Goal: Transaction & Acquisition: Purchase product/service

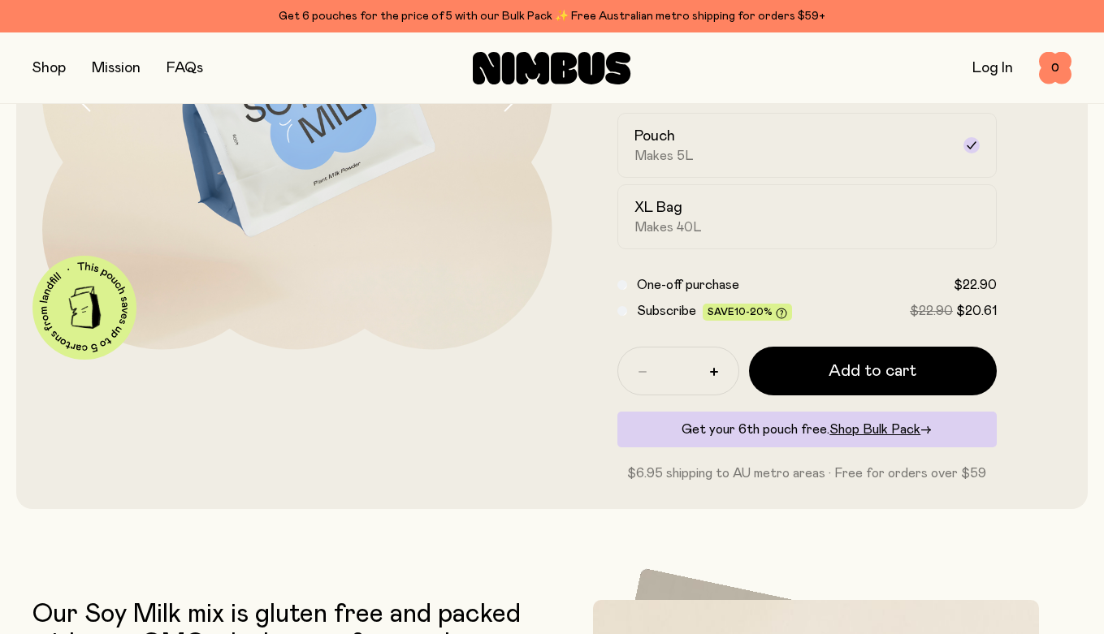
scroll to position [308, 0]
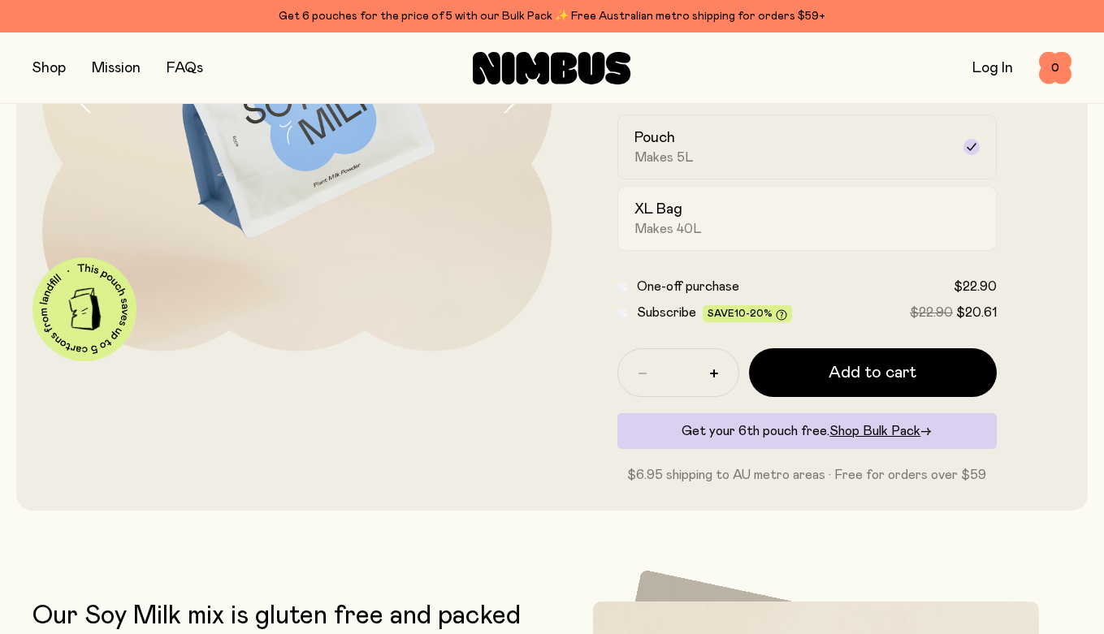
click at [656, 210] on h2 "XL Bag" at bounding box center [658, 209] width 48 height 19
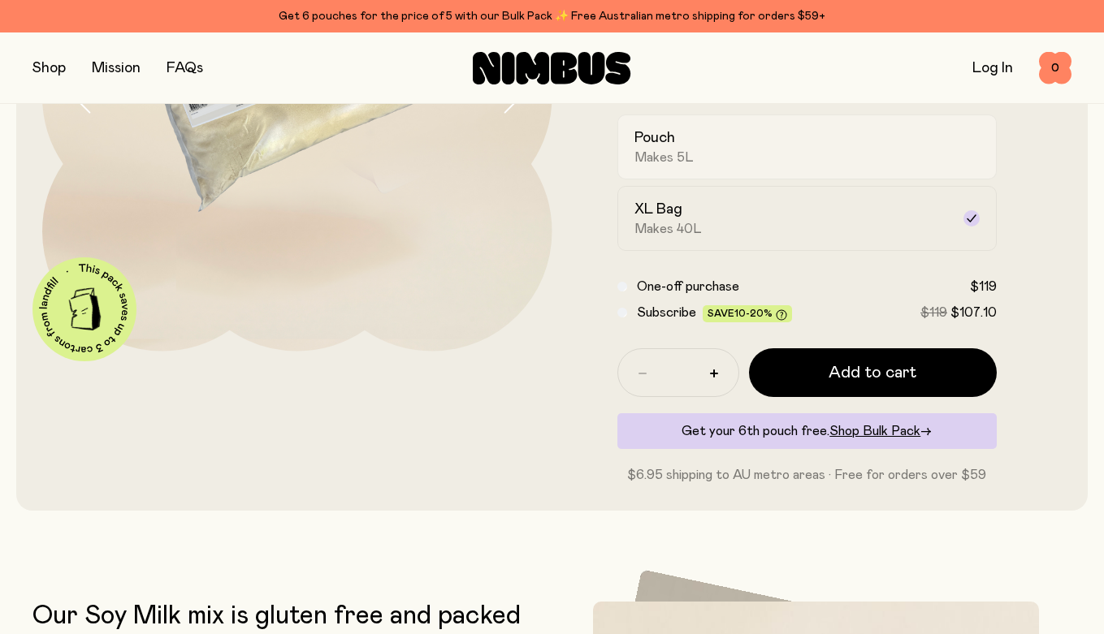
click at [656, 149] on span "Makes 5L" at bounding box center [663, 157] width 59 height 16
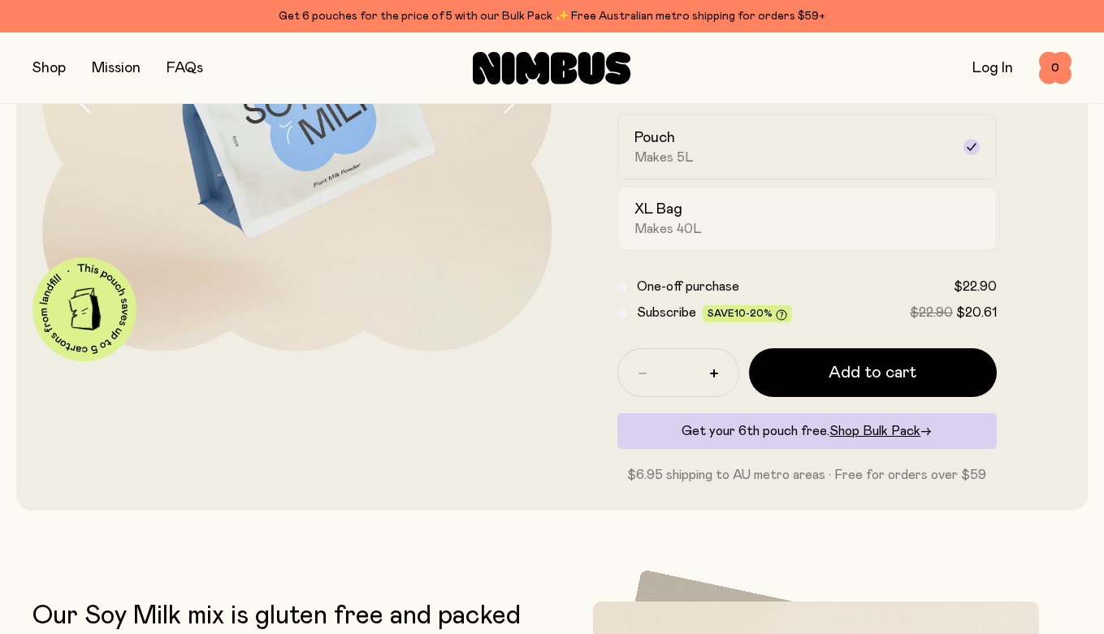
click at [656, 210] on h2 "XL Bag" at bounding box center [658, 209] width 48 height 19
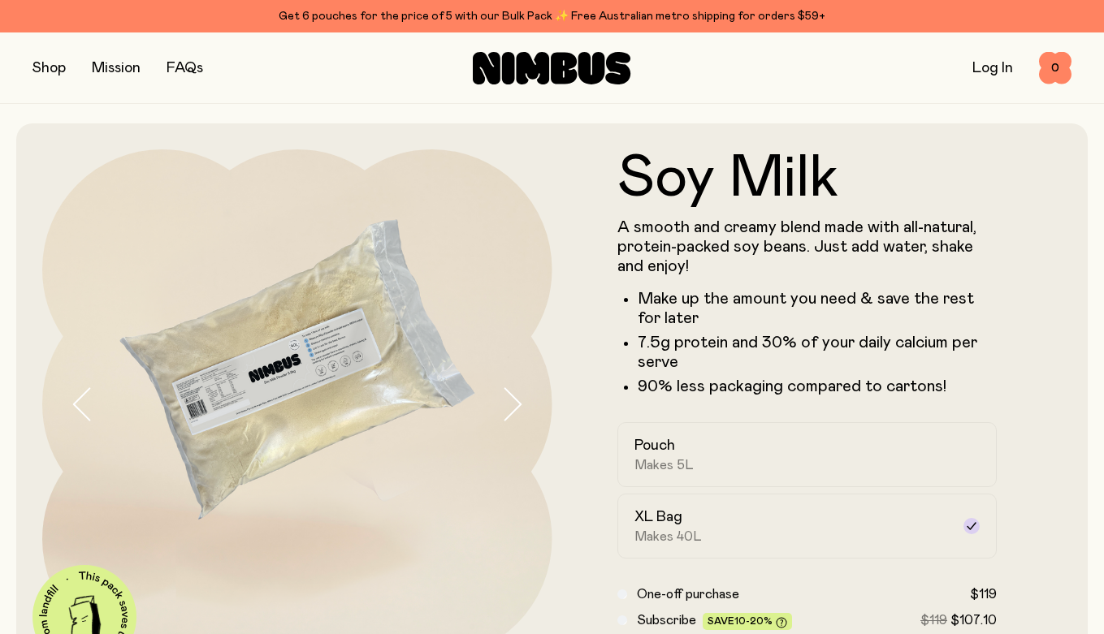
scroll to position [0, 0]
click at [50, 68] on button "button" at bounding box center [48, 68] width 33 height 23
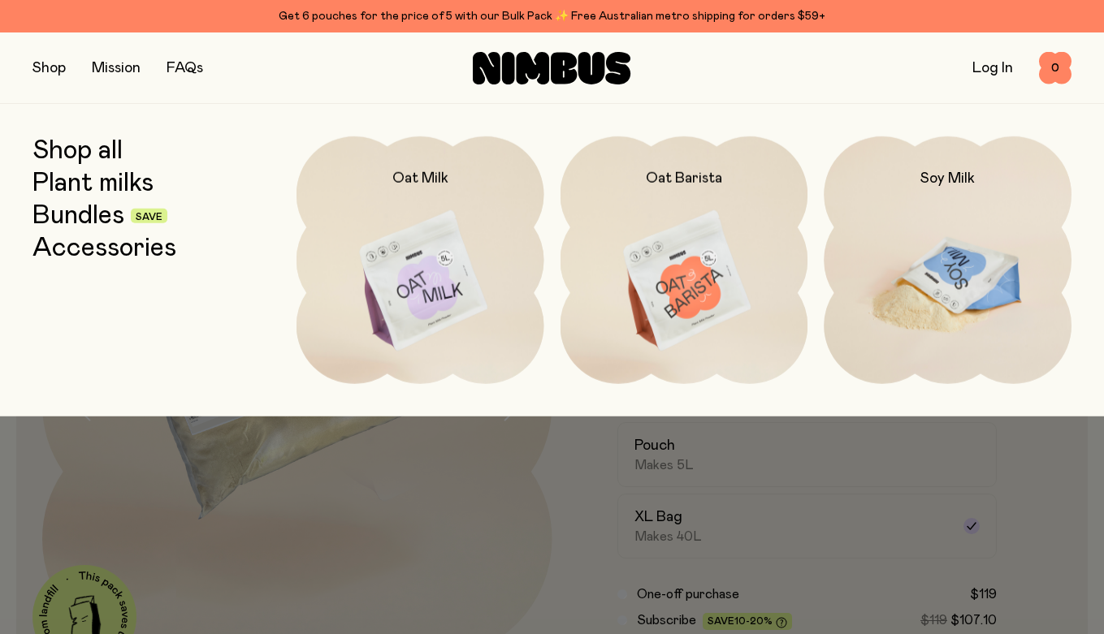
click at [968, 276] on img at bounding box center [948, 281] width 248 height 291
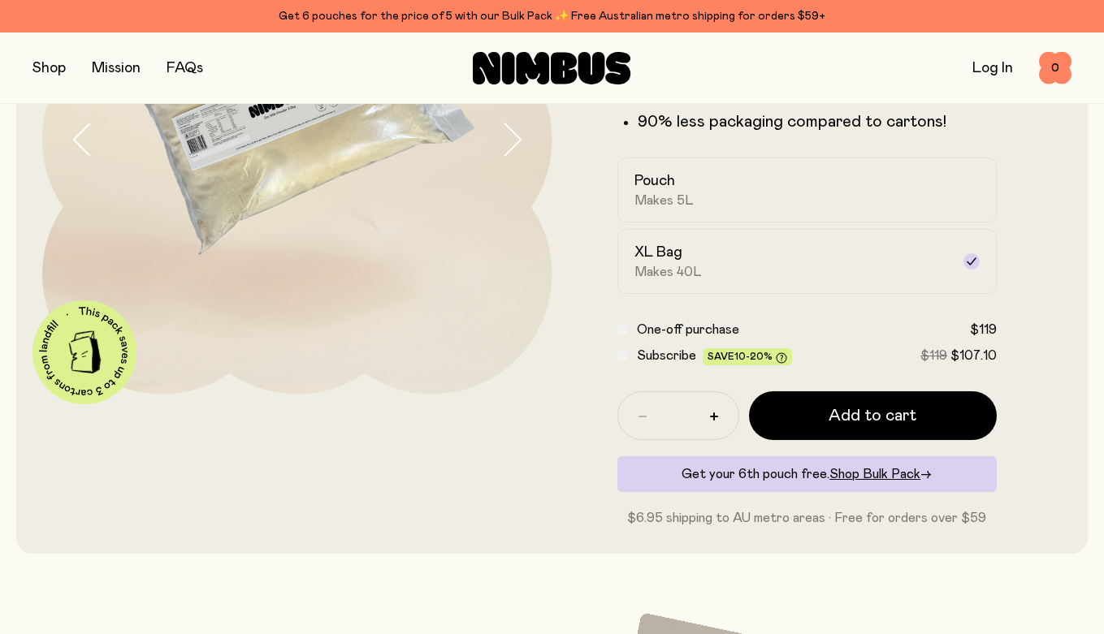
scroll to position [292, 0]
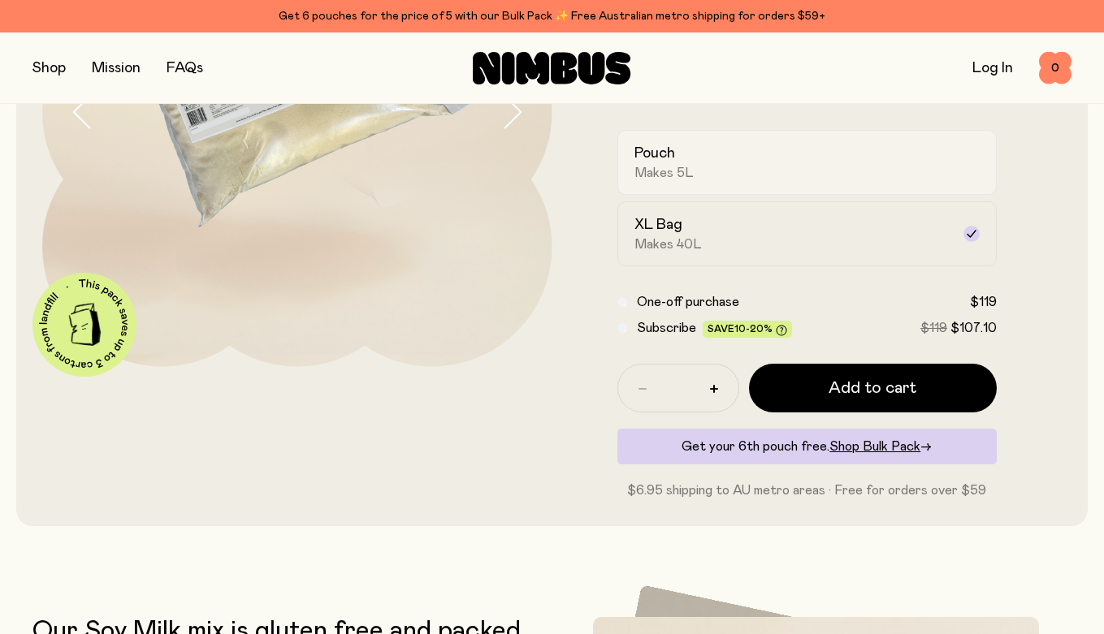
click at [656, 169] on span "Makes 5L" at bounding box center [663, 173] width 59 height 16
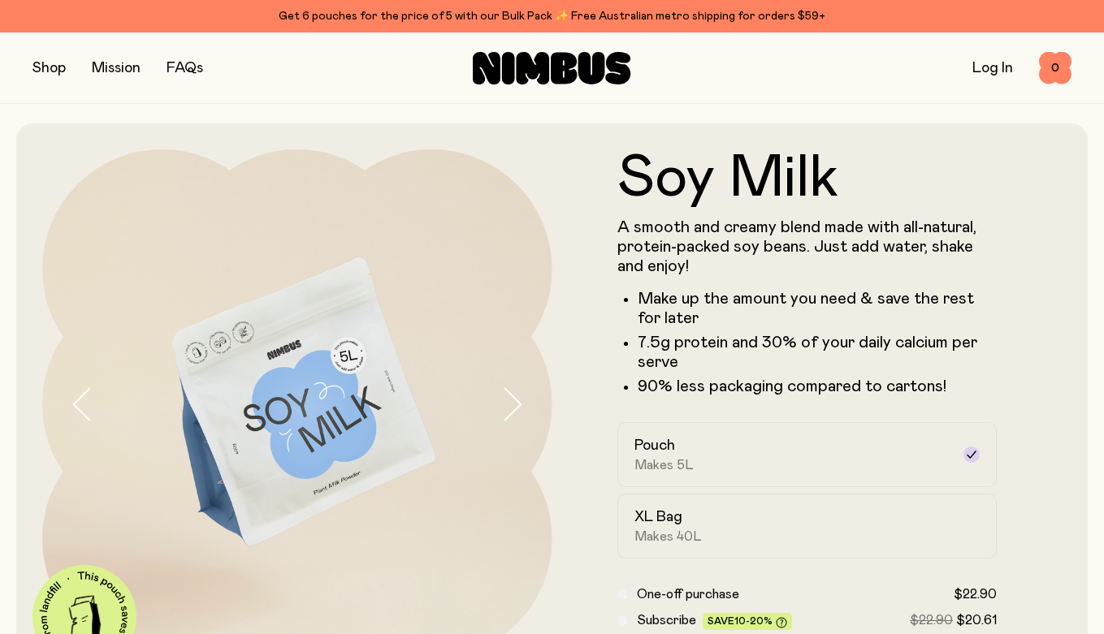
scroll to position [0, 0]
click at [46, 73] on button "button" at bounding box center [48, 68] width 33 height 23
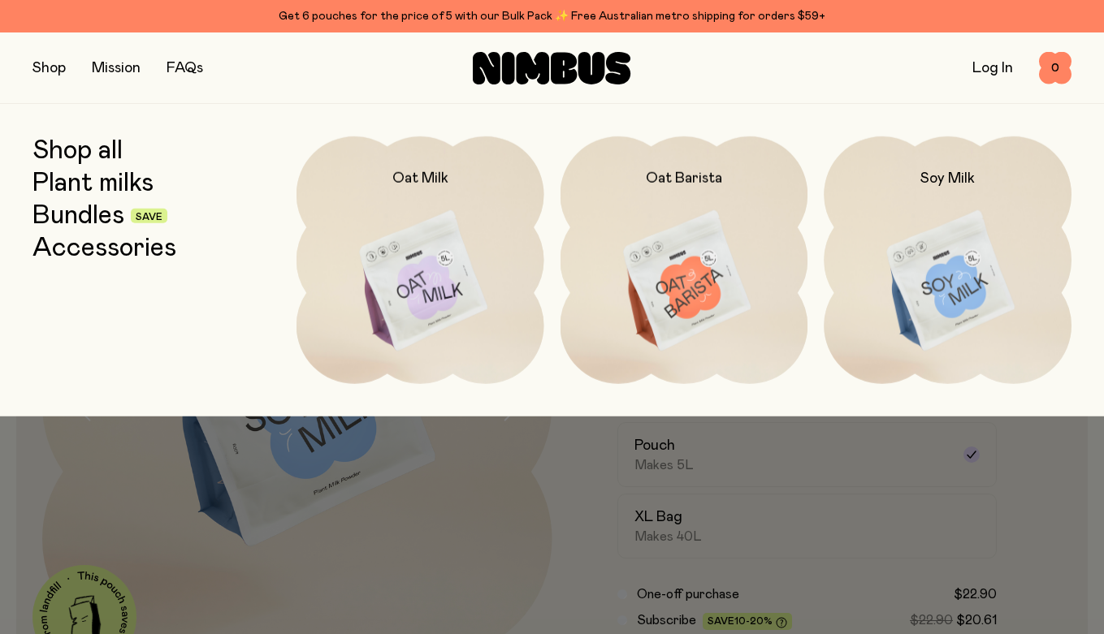
click at [59, 219] on link "Bundles" at bounding box center [78, 215] width 92 height 29
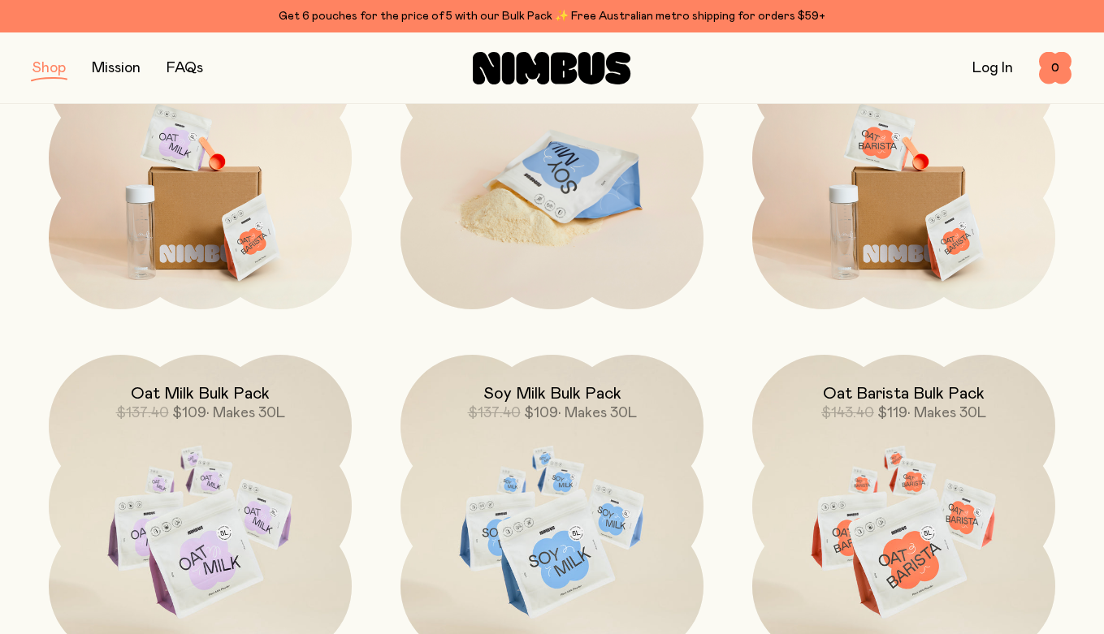
scroll to position [331, 0]
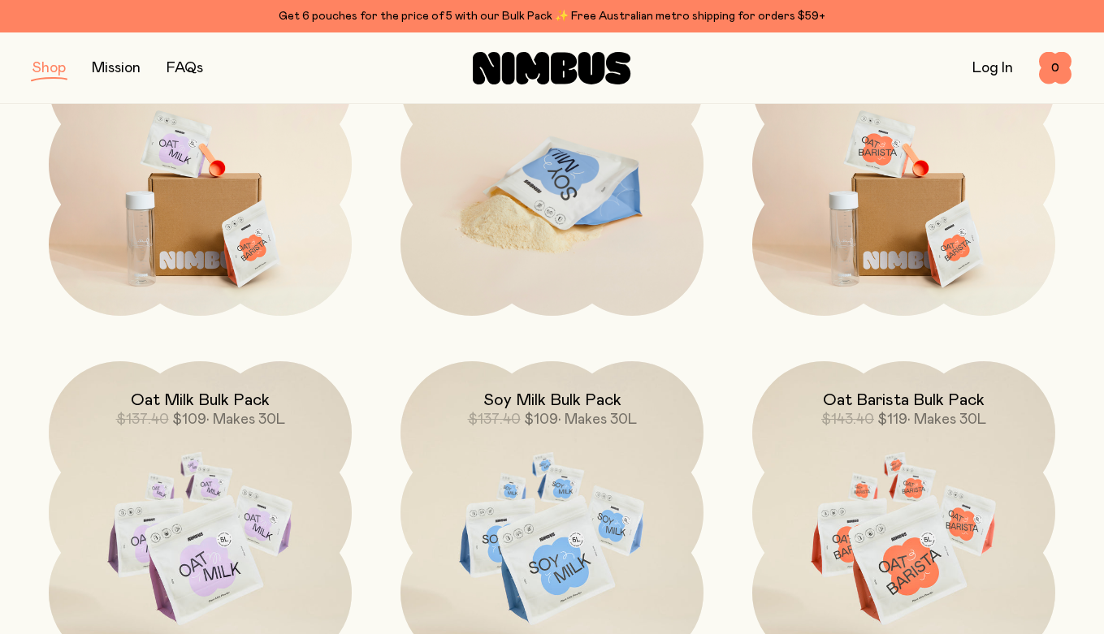
click at [546, 200] on img at bounding box center [551, 191] width 303 height 356
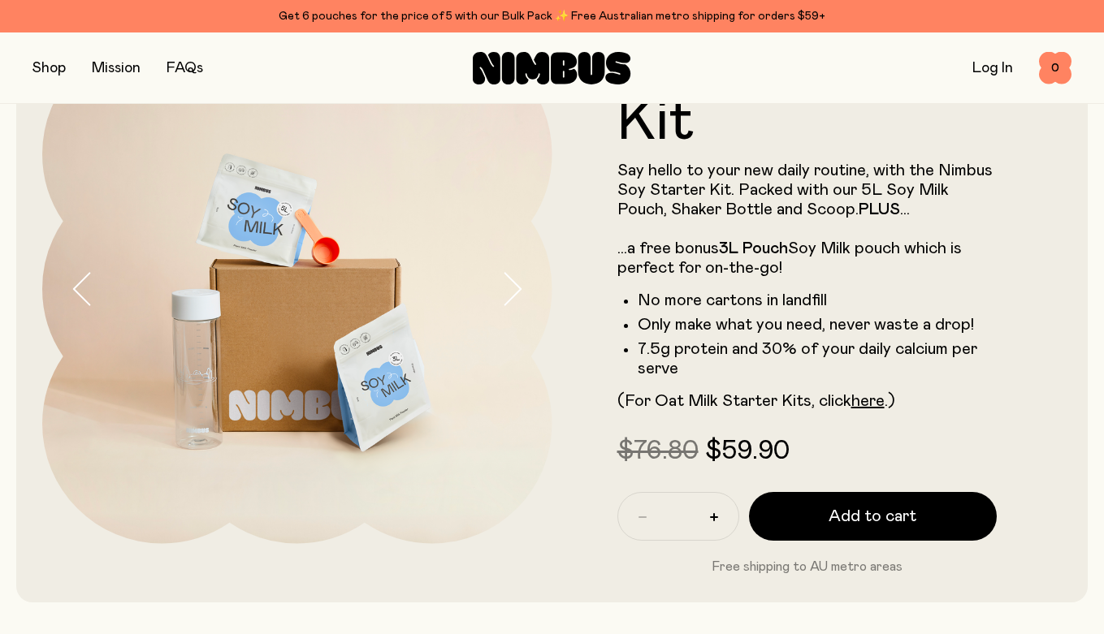
scroll to position [148, 0]
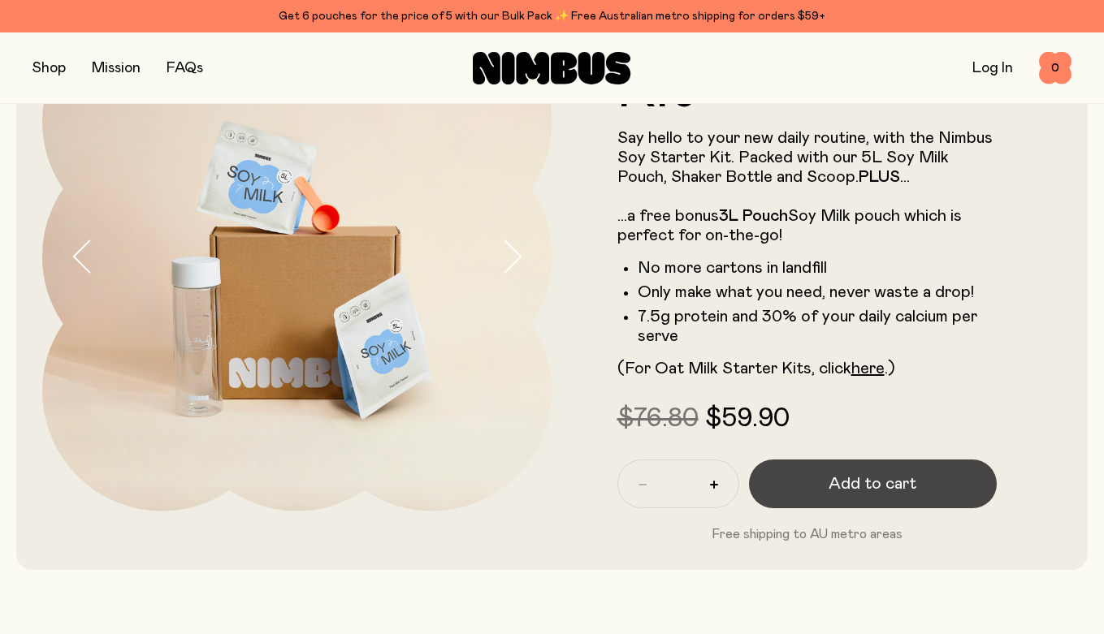
click at [871, 483] on span "Add to cart" at bounding box center [873, 484] width 88 height 23
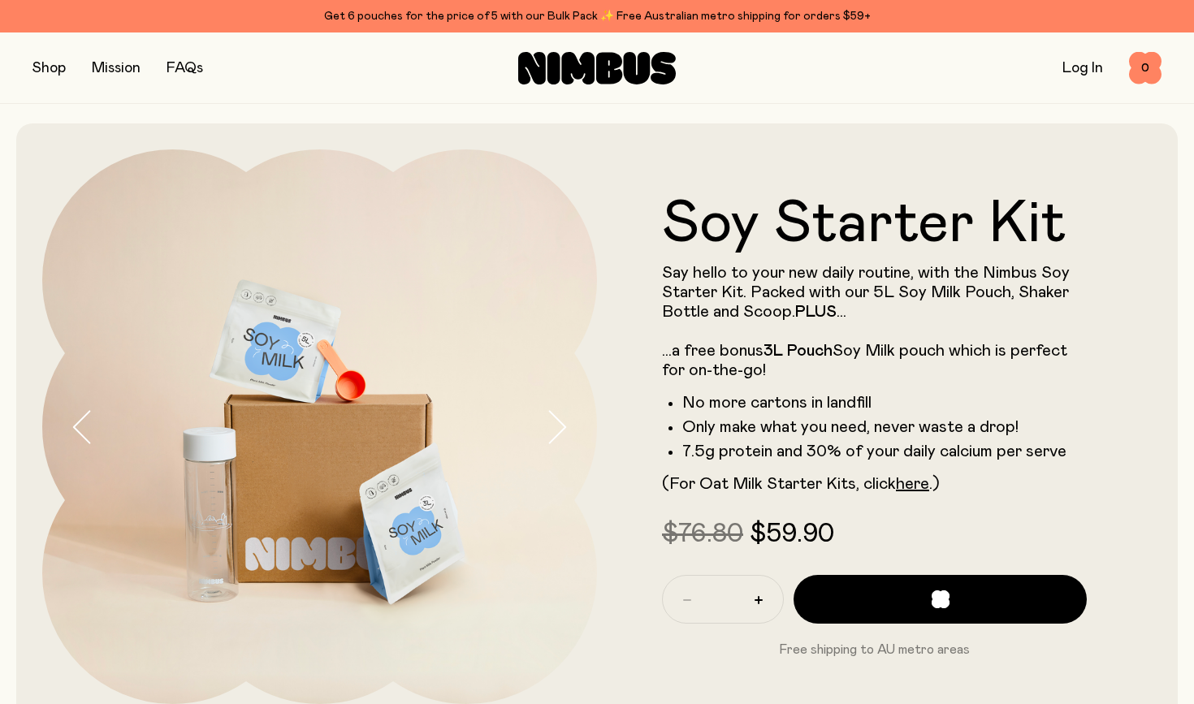
scroll to position [0, 0]
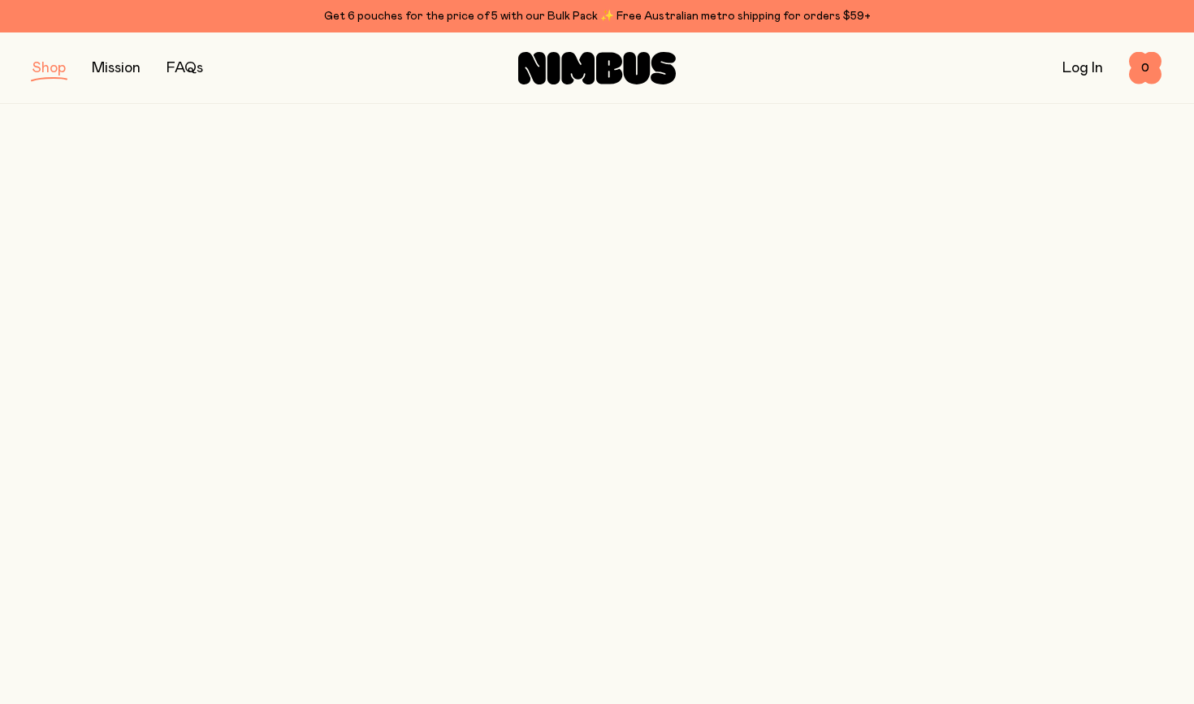
scroll to position [331, 0]
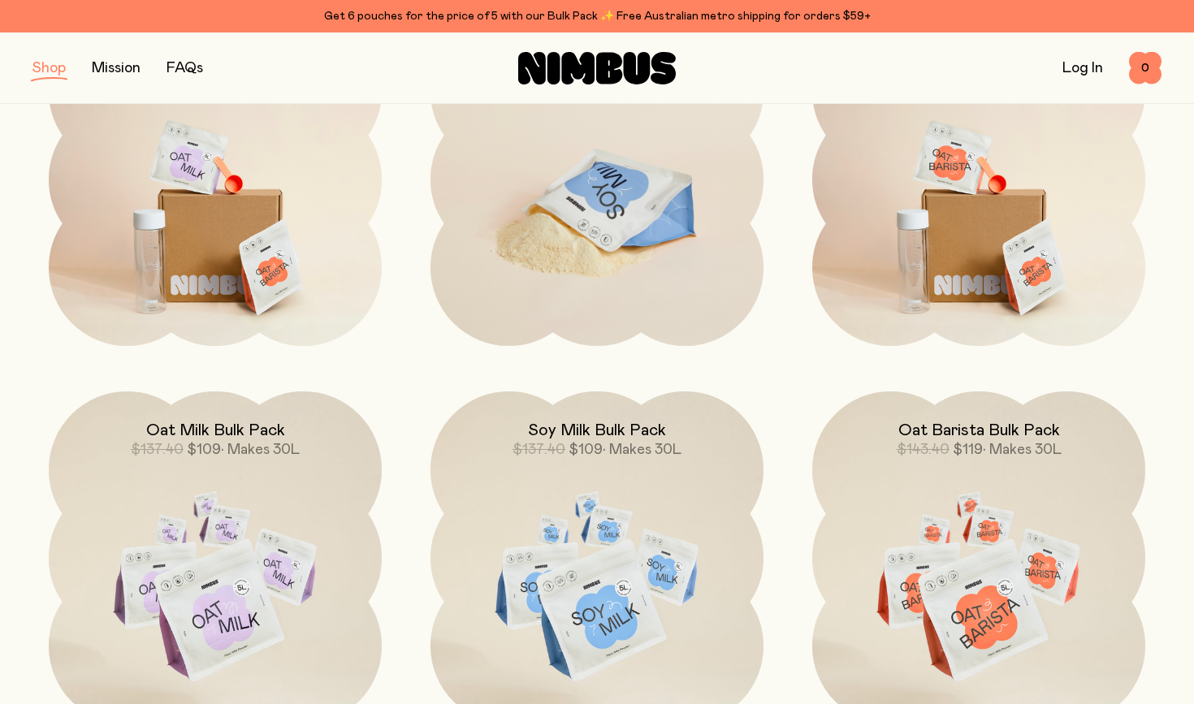
click at [604, 204] on img at bounding box center [597, 209] width 333 height 392
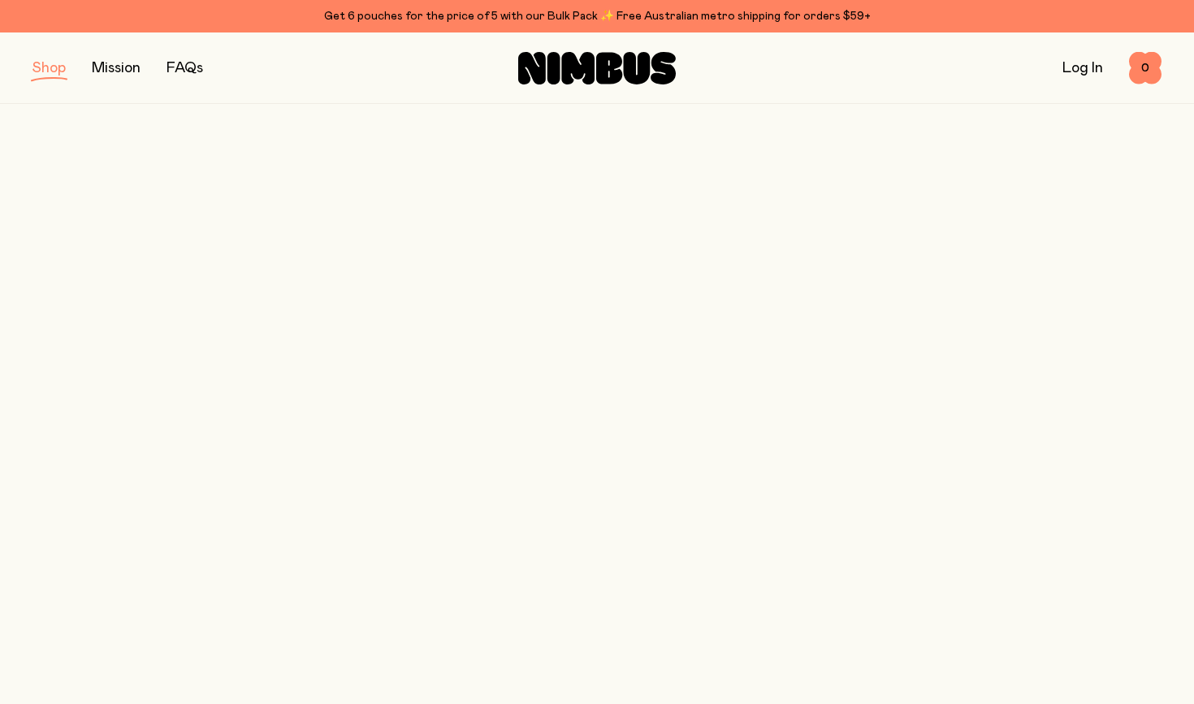
scroll to position [331, 0]
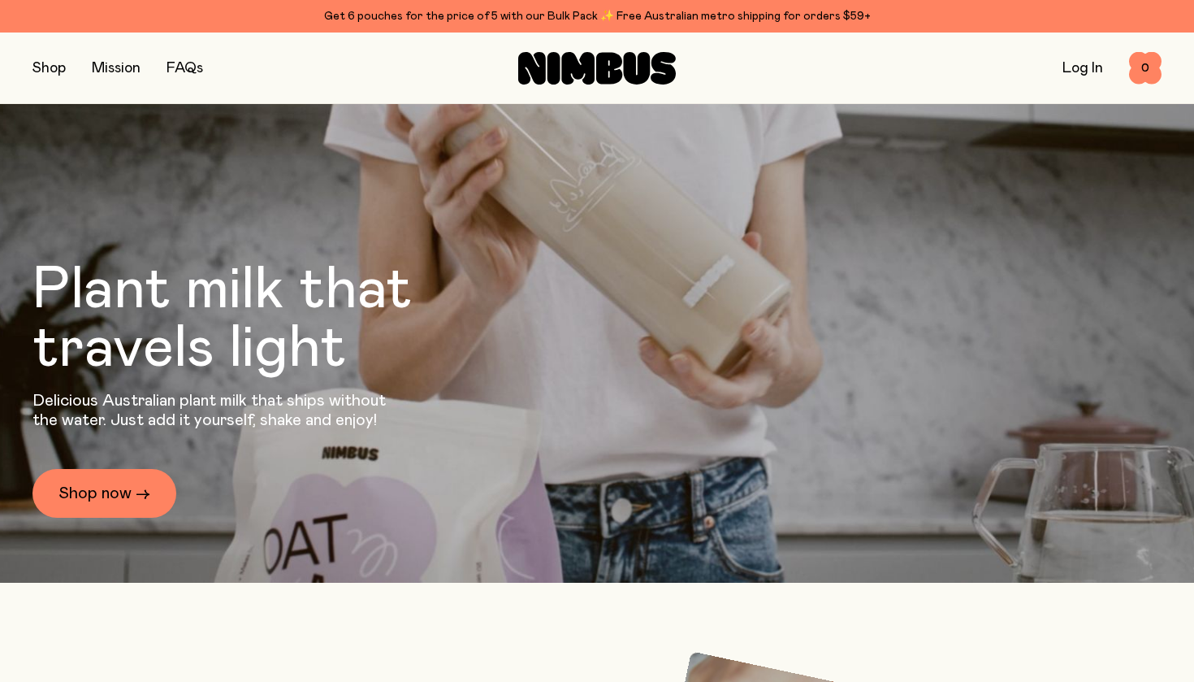
scroll to position [180, 0]
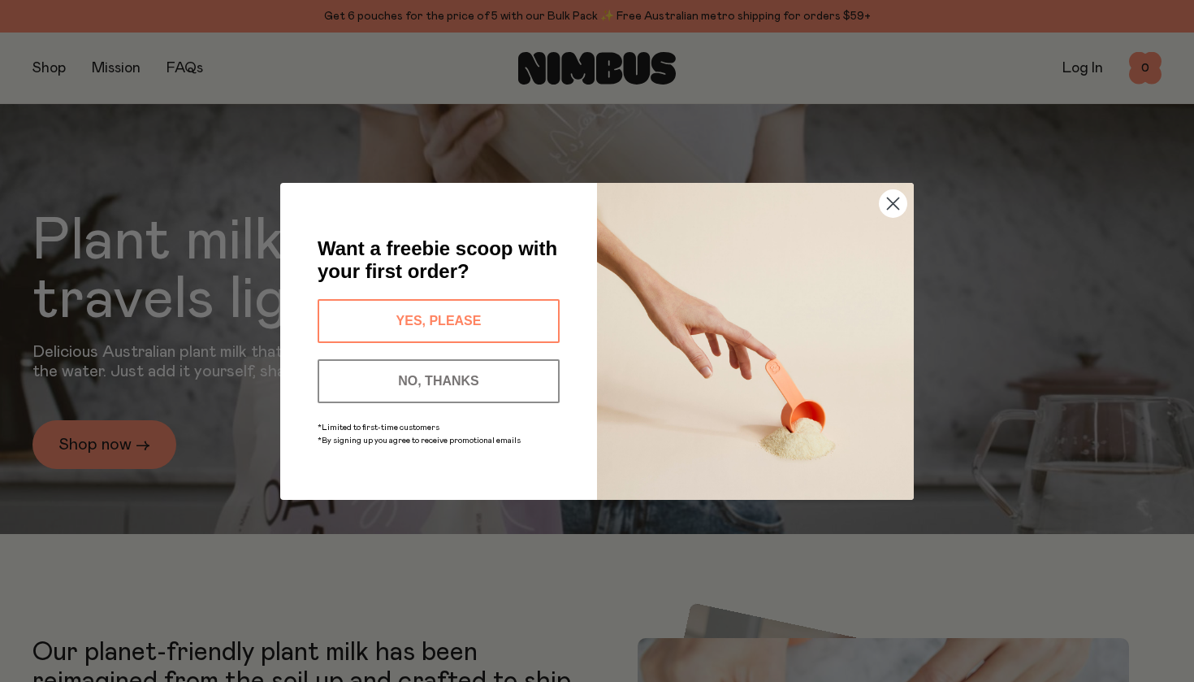
click at [894, 201] on icon "Close dialog" at bounding box center [893, 202] width 11 height 11
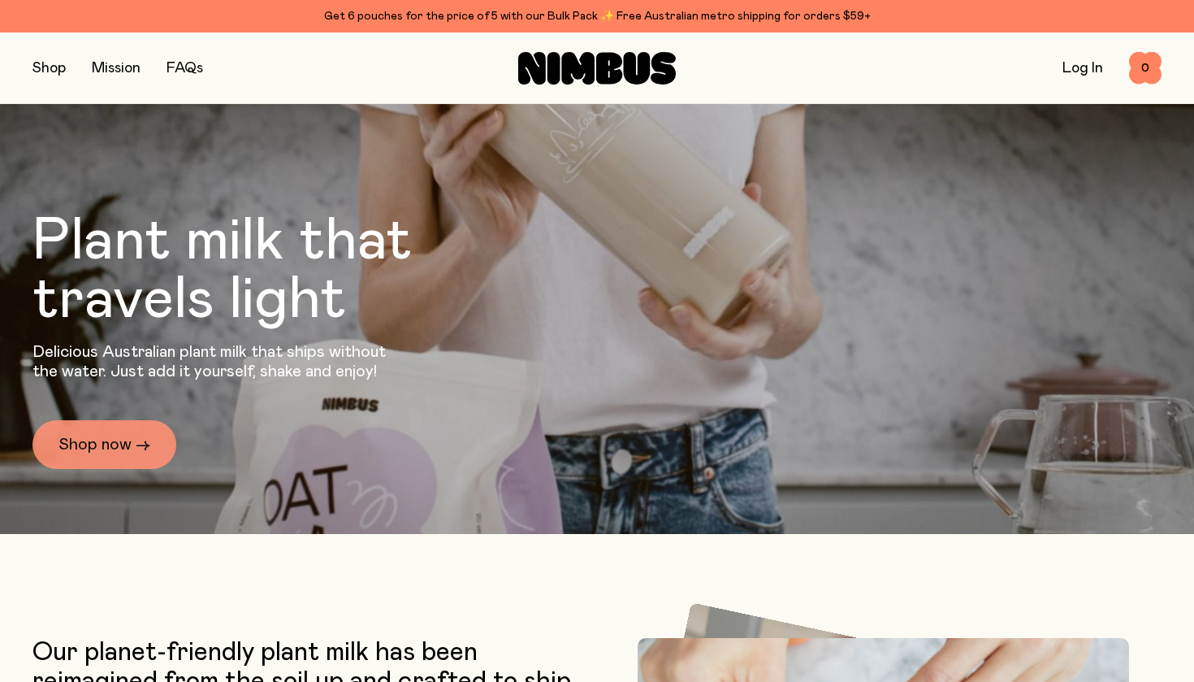
click at [103, 447] on link "Shop now →" at bounding box center [104, 444] width 144 height 49
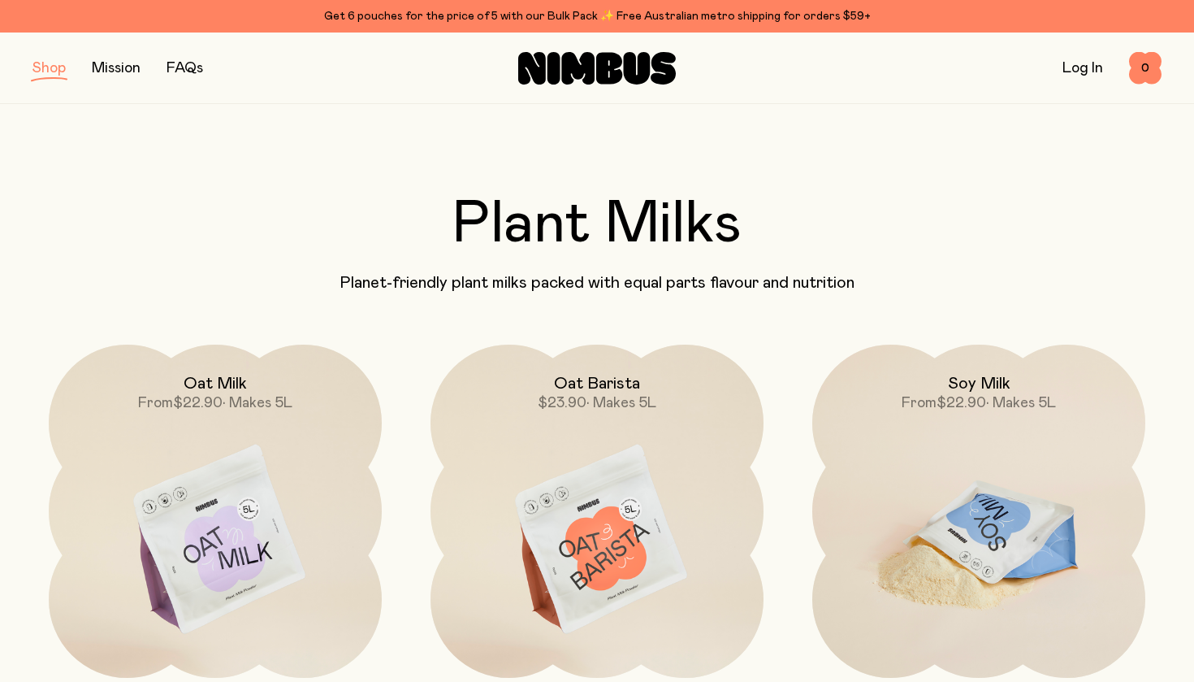
click at [1003, 517] on img at bounding box center [978, 540] width 333 height 392
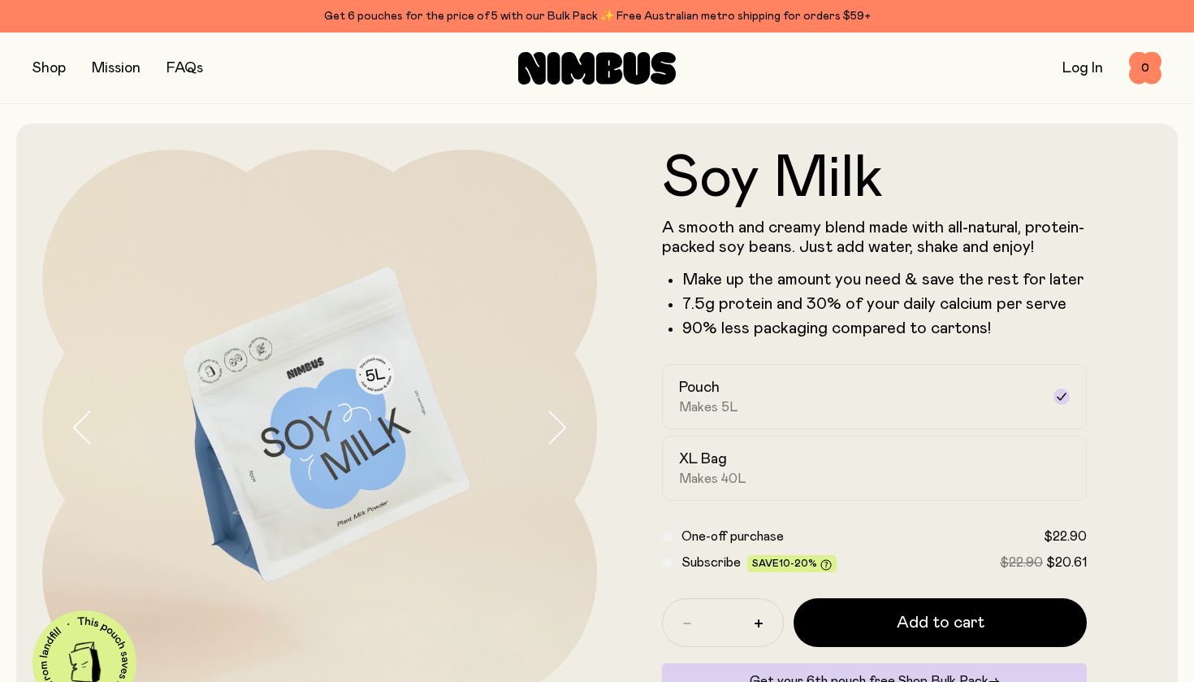
click at [55, 64] on button "button" at bounding box center [48, 68] width 33 height 23
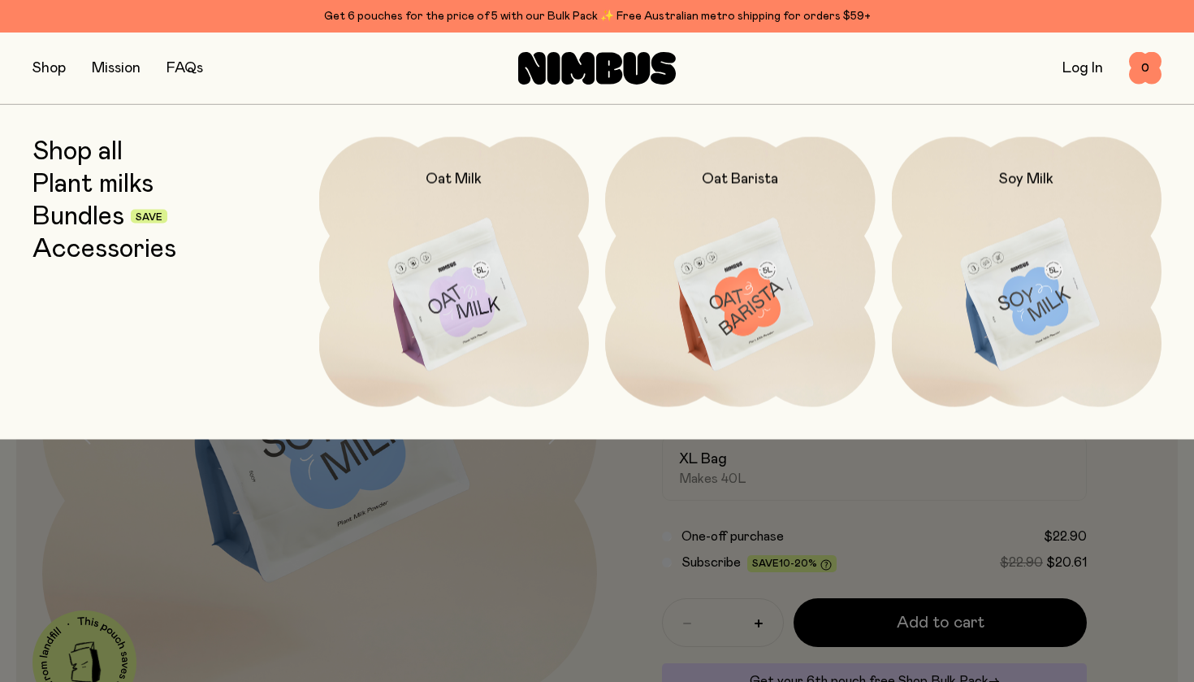
click at [93, 219] on link "Bundles" at bounding box center [78, 215] width 92 height 29
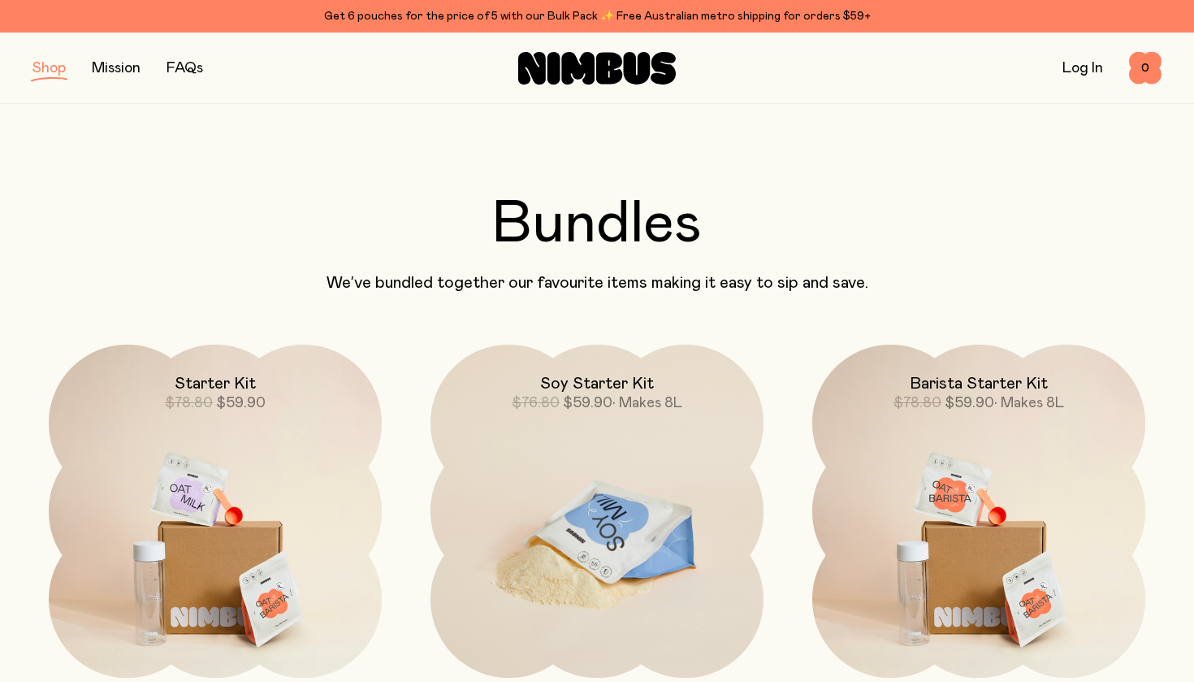
click at [594, 532] on img at bounding box center [597, 540] width 333 height 392
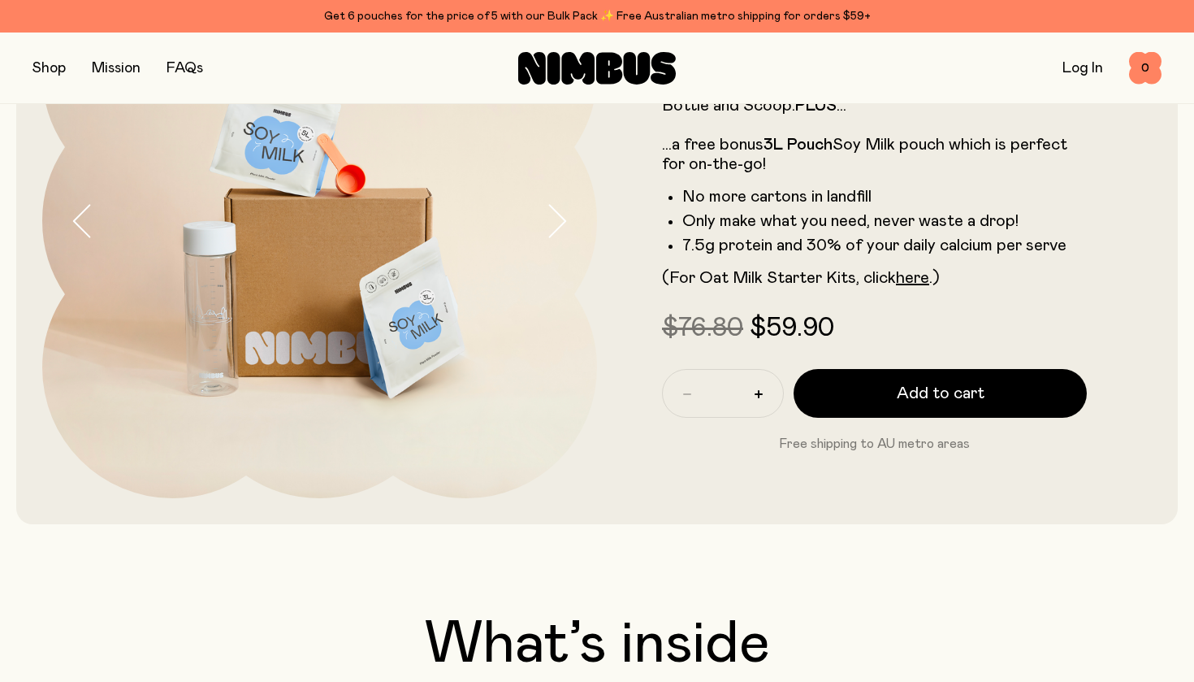
scroll to position [207, 0]
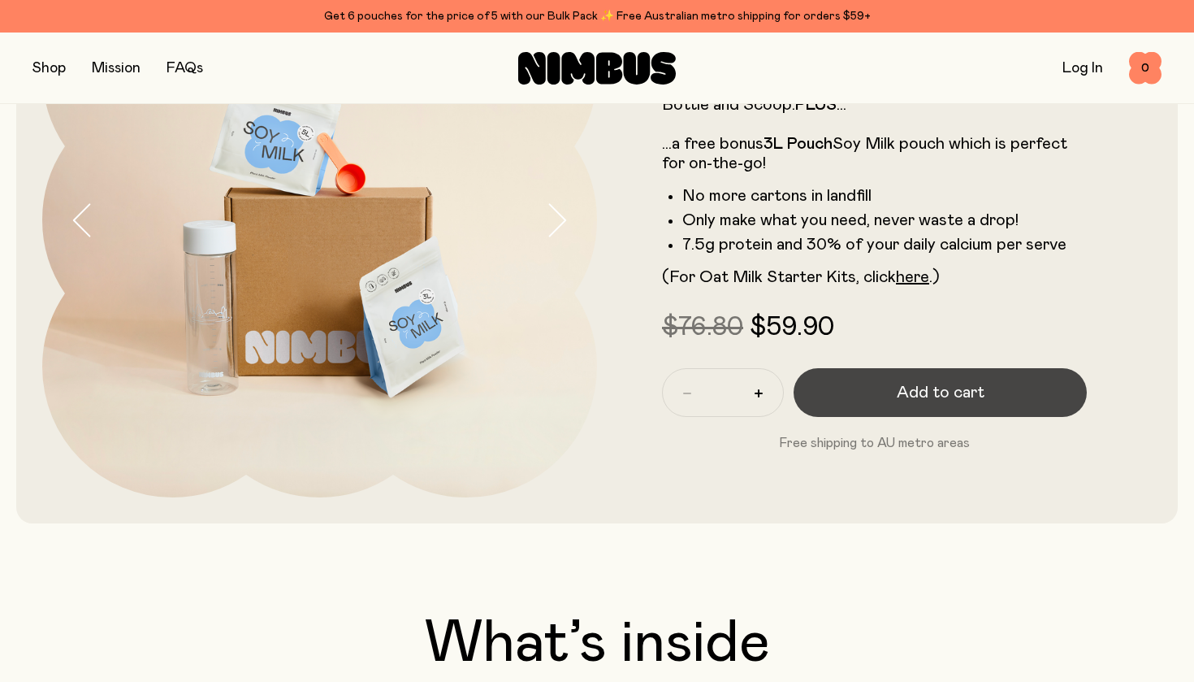
click at [948, 396] on span "Add to cart" at bounding box center [941, 392] width 88 height 23
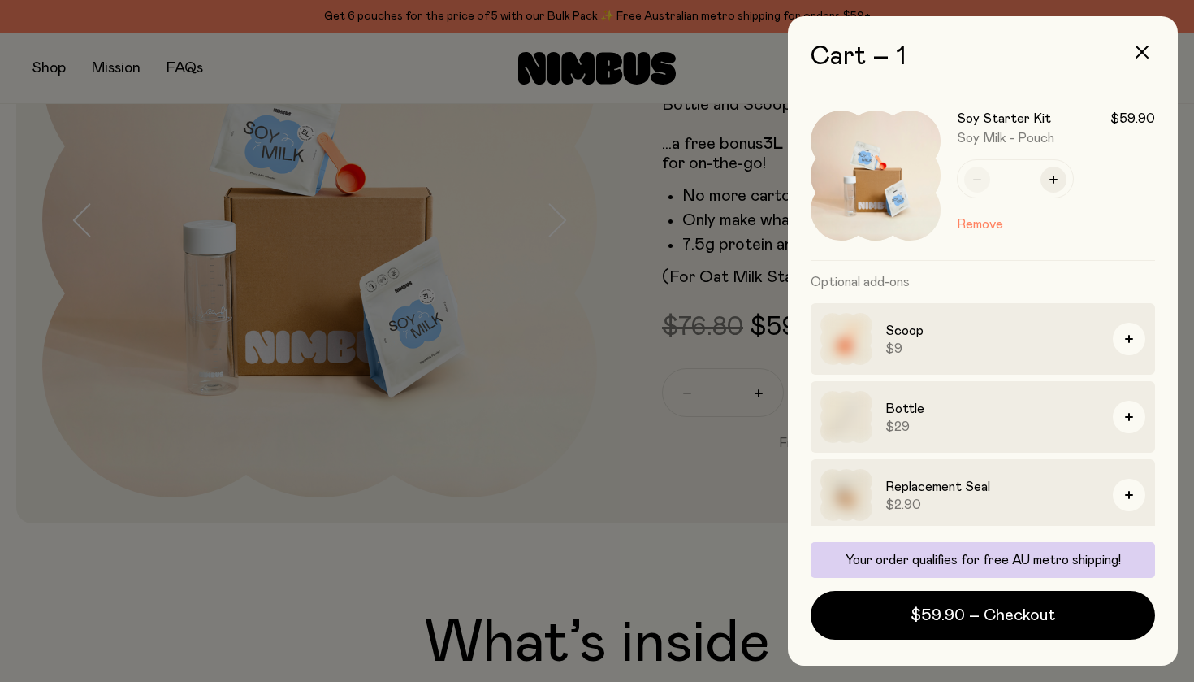
scroll to position [0, 0]
